Goal: Transaction & Acquisition: Purchase product/service

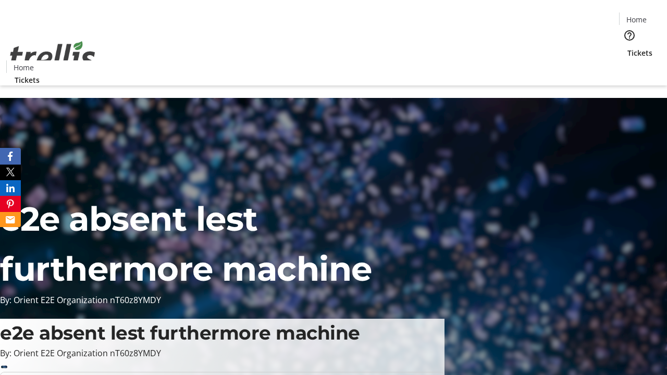
click at [637, 16] on span "Sign Up" at bounding box center [641, 14] width 30 height 13
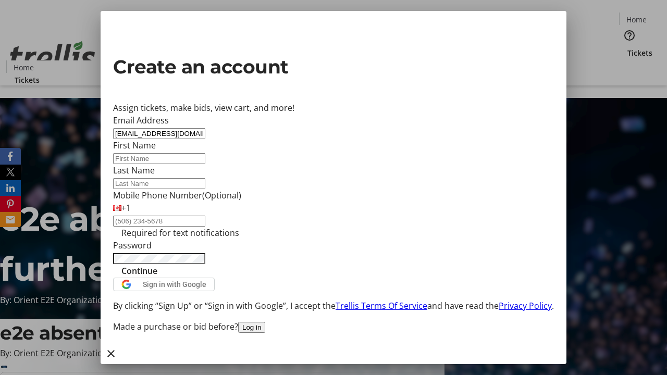
type input "[EMAIL_ADDRESS][DOMAIN_NAME]"
type input "Candida"
type input "Lueilwitz"
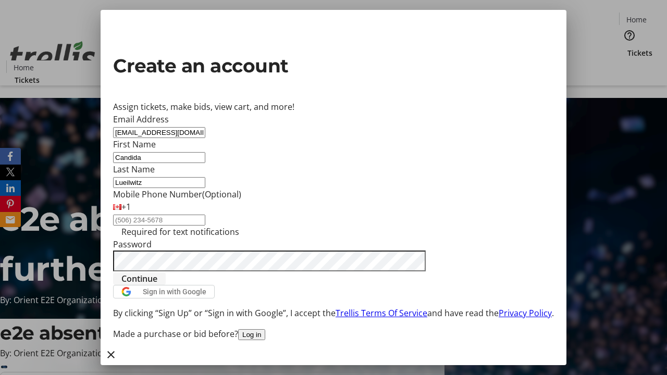
click at [157, 285] on span "Continue" at bounding box center [139, 278] width 36 height 13
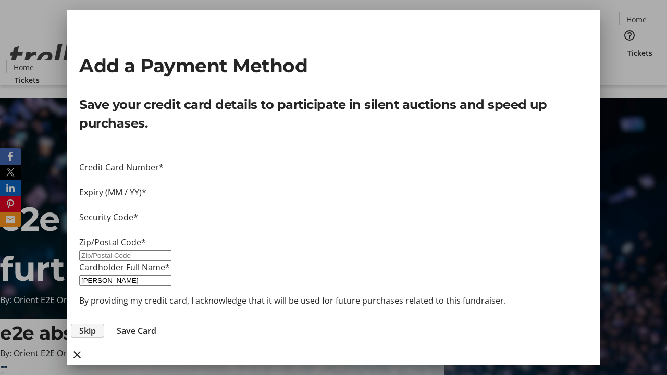
click at [96, 325] on span "Skip" at bounding box center [87, 331] width 17 height 13
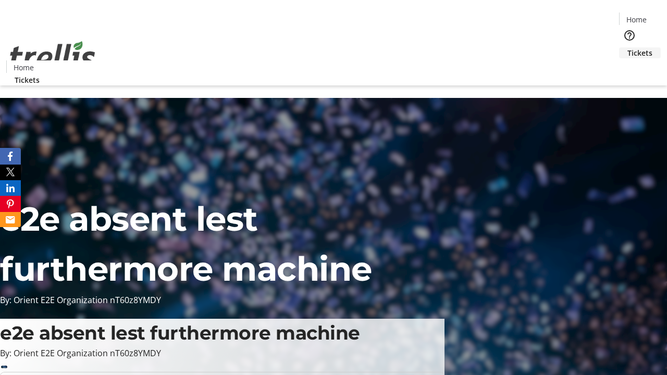
click at [627, 47] on span "Tickets" at bounding box center [639, 52] width 25 height 11
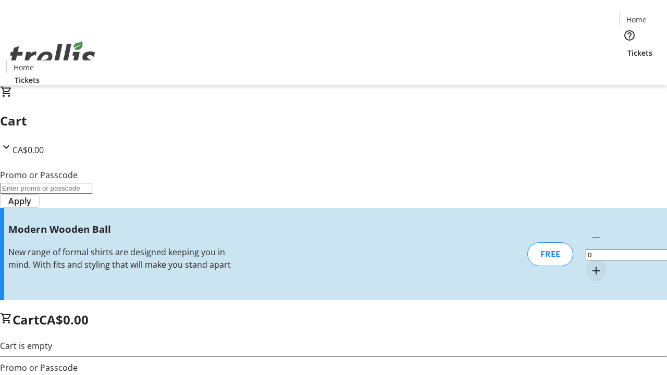
click at [590, 265] on mat-icon "Increment by one" at bounding box center [596, 271] width 13 height 13
type input "1"
